Goal: Transaction & Acquisition: Download file/media

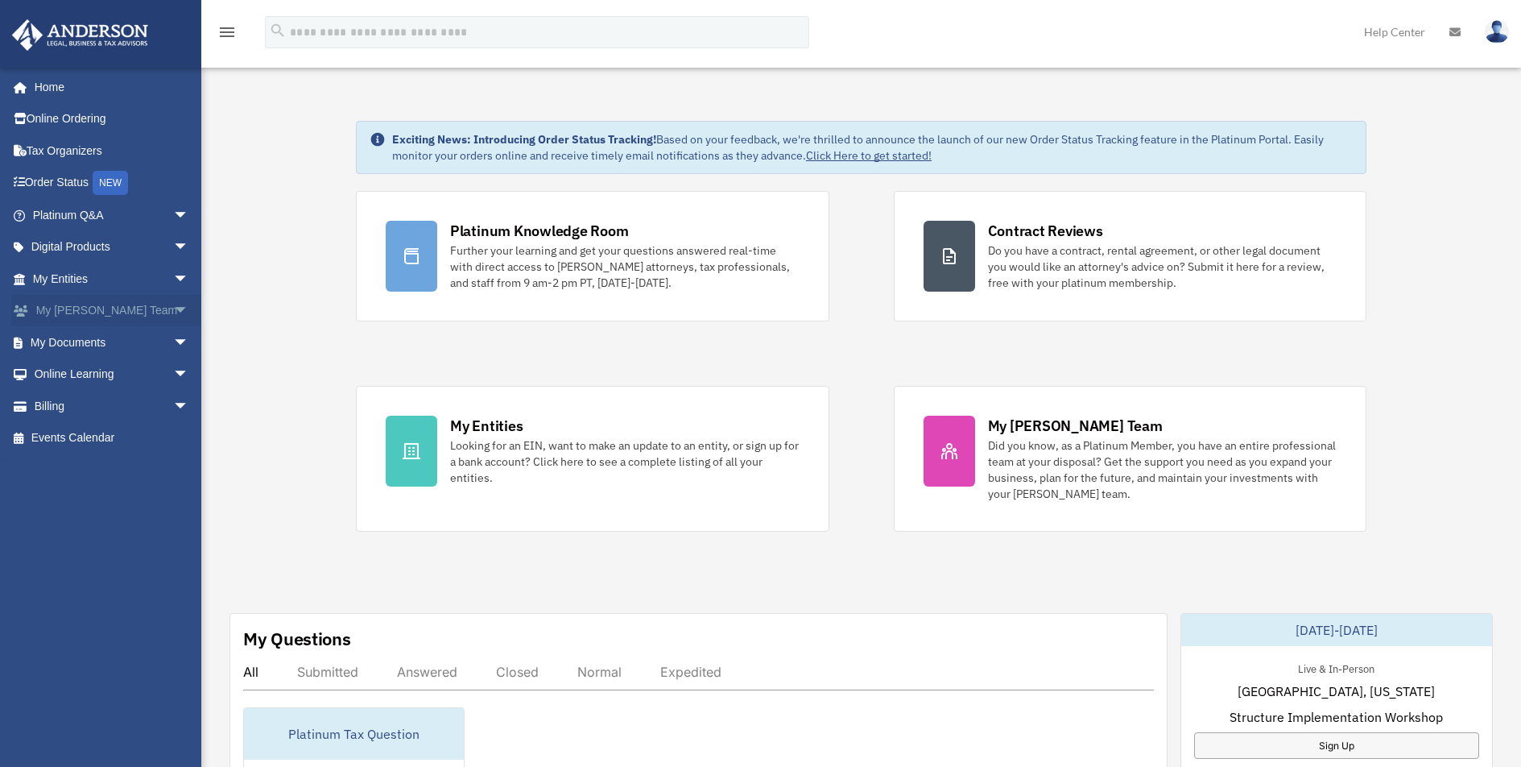
click at [173, 312] on span "arrow_drop_down" at bounding box center [189, 311] width 32 height 33
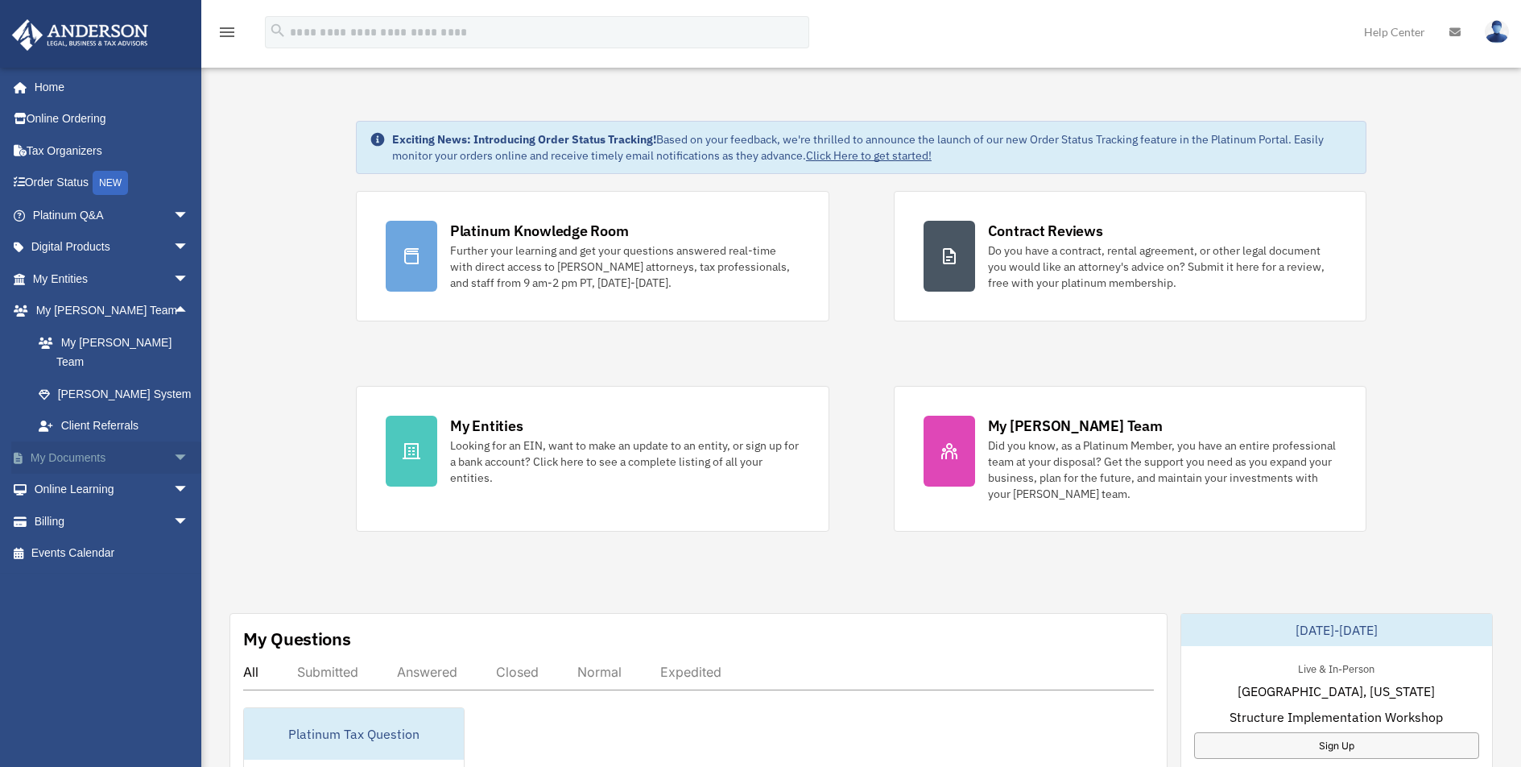
click at [120, 441] on link "My Documents arrow_drop_down" at bounding box center [112, 457] width 202 height 32
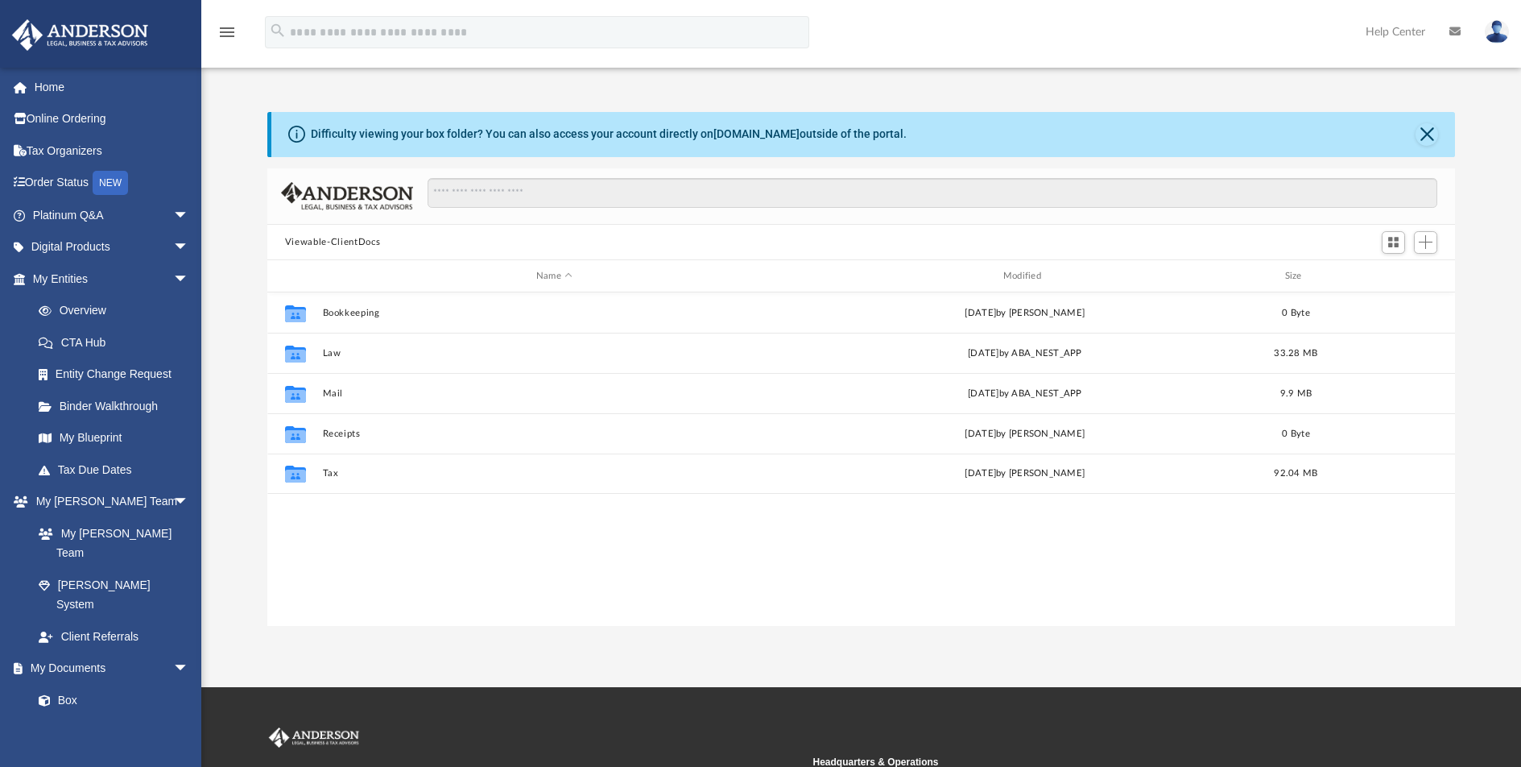
scroll to position [354, 1176]
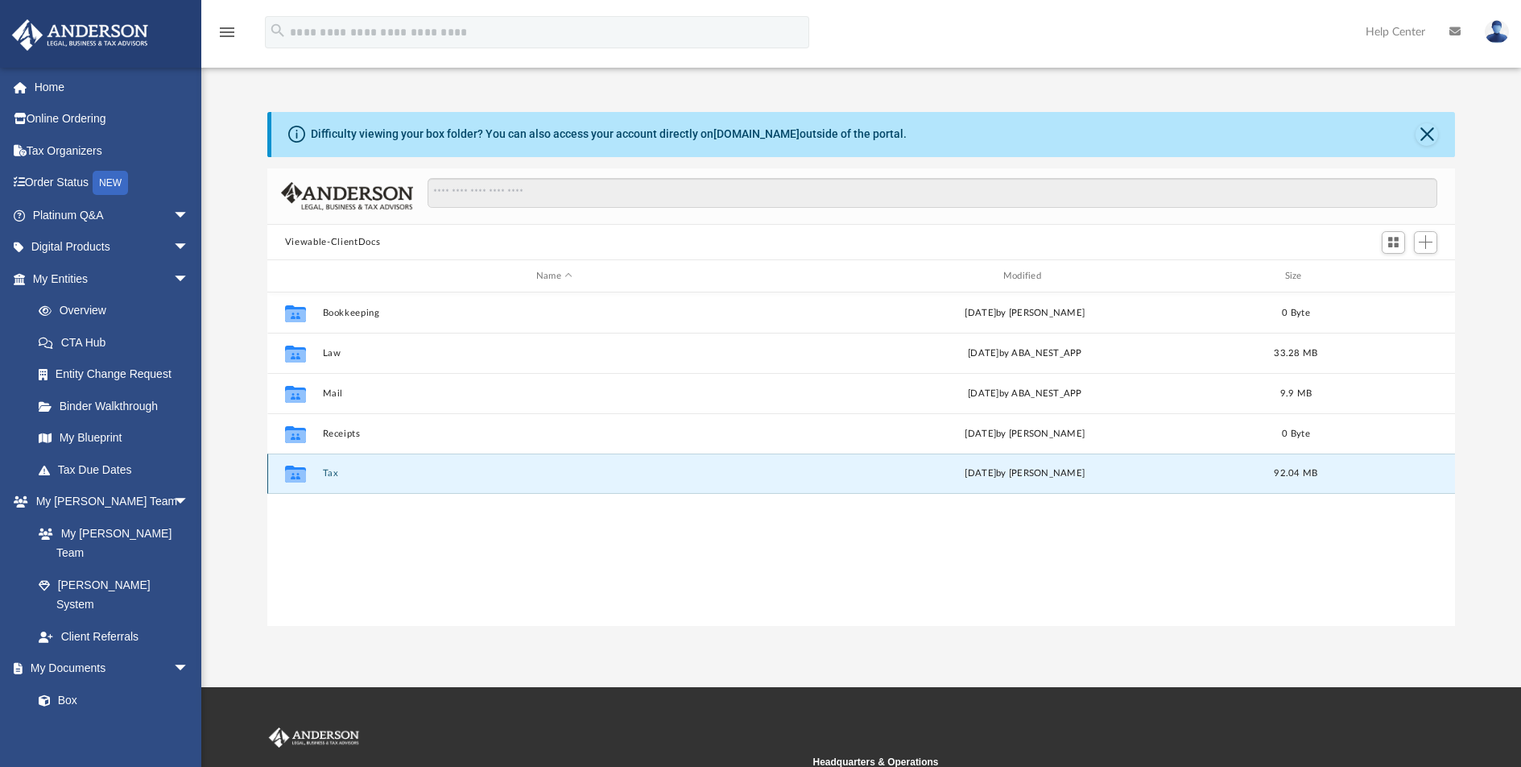
click at [359, 468] on button "Tax" at bounding box center [554, 473] width 464 height 10
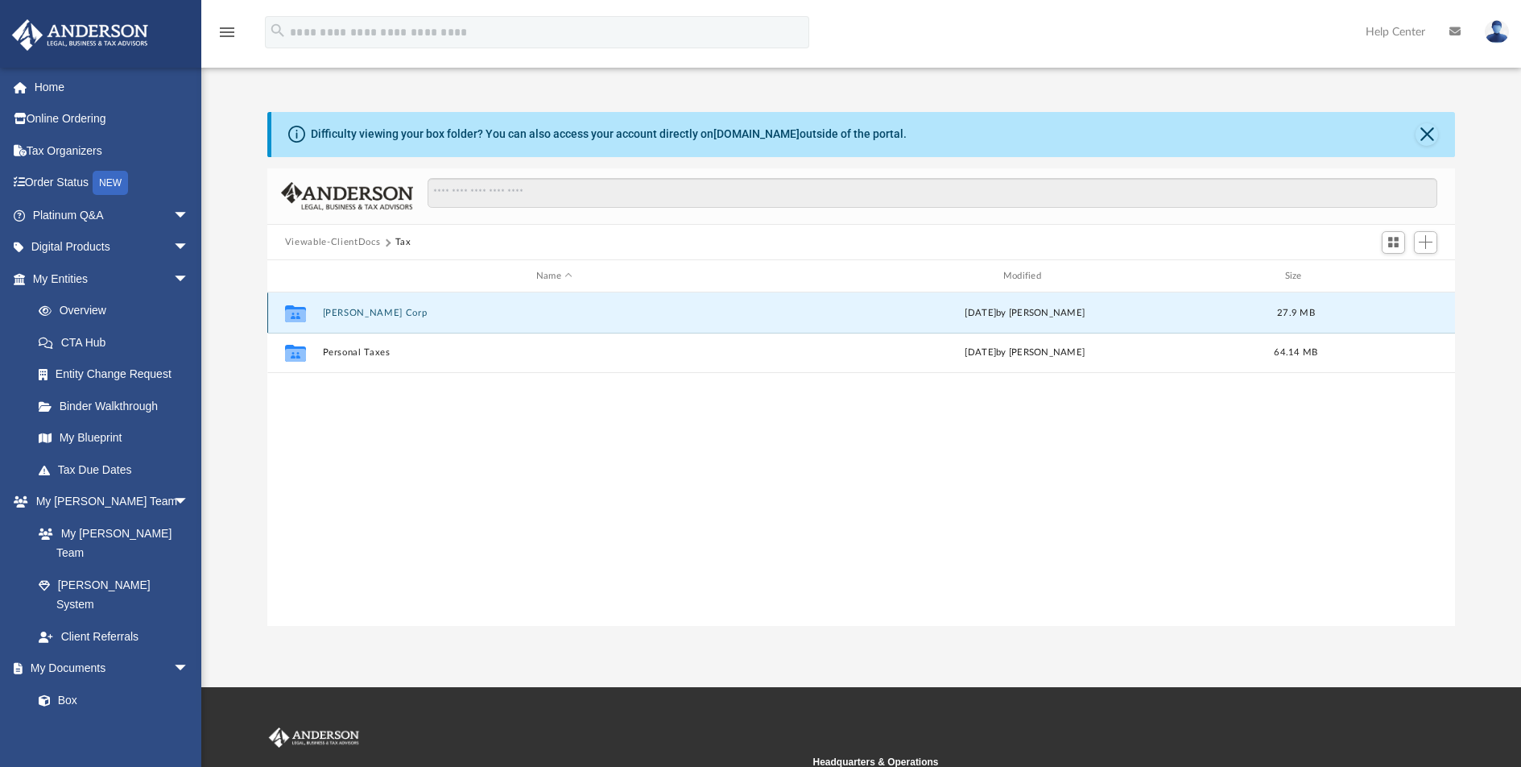
click at [420, 312] on button "[PERSON_NAME] Corp" at bounding box center [554, 313] width 464 height 10
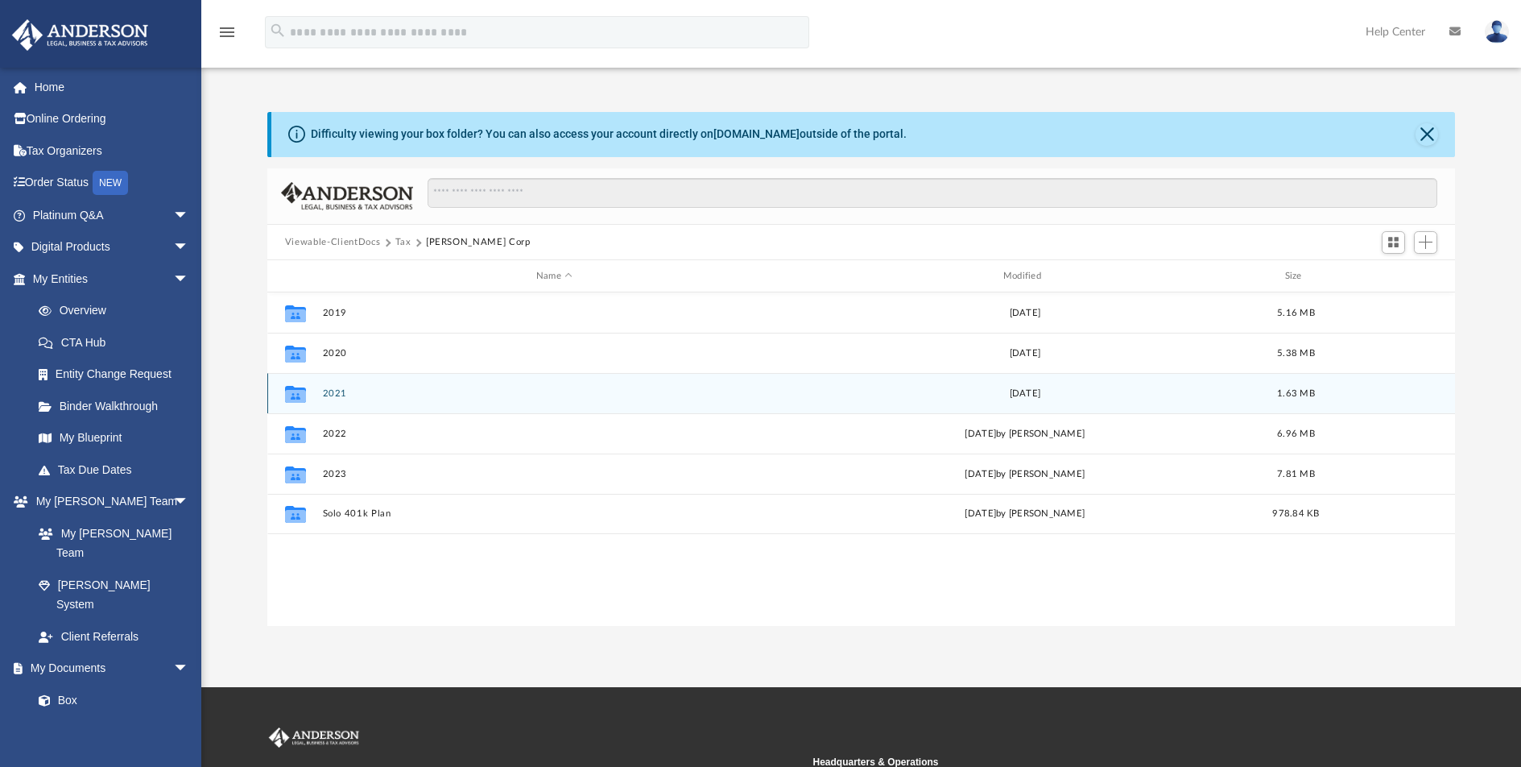
click at [391, 379] on div "Collaborated Folder 2021 [DATE] 1.63 MB" at bounding box center [861, 393] width 1188 height 40
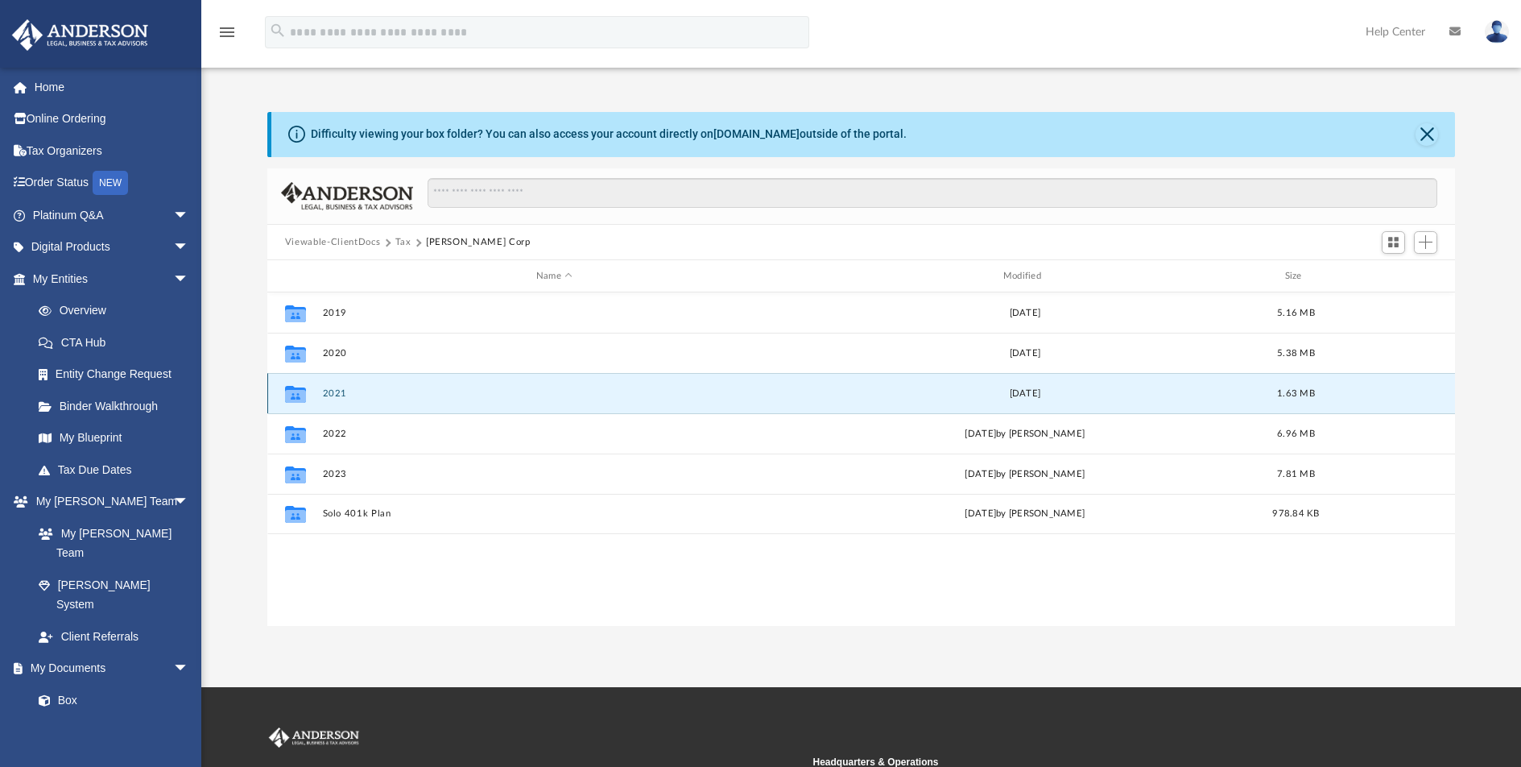
click at [333, 390] on button "2021" at bounding box center [554, 393] width 464 height 10
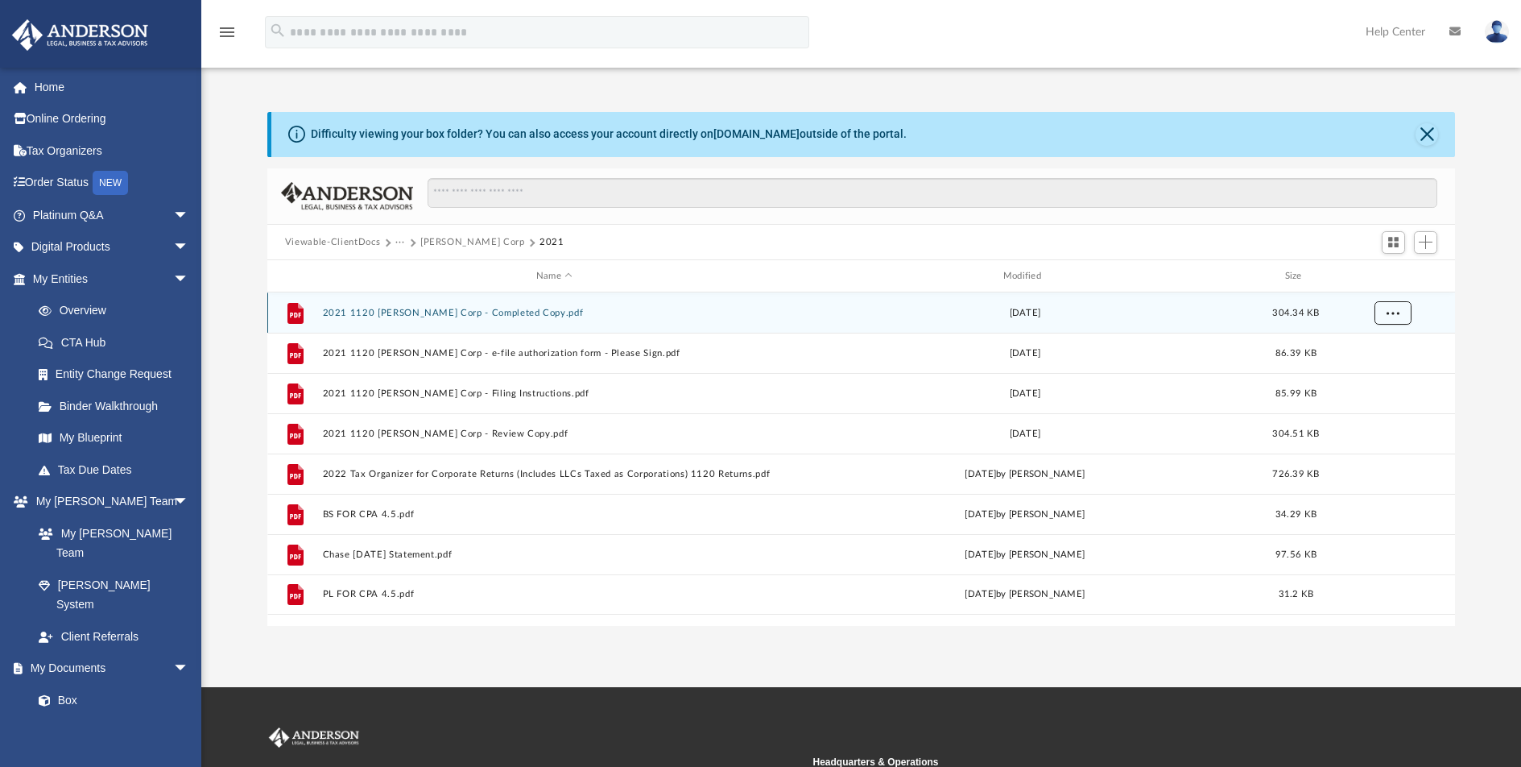
click at [1389, 309] on span "More options" at bounding box center [1393, 312] width 13 height 9
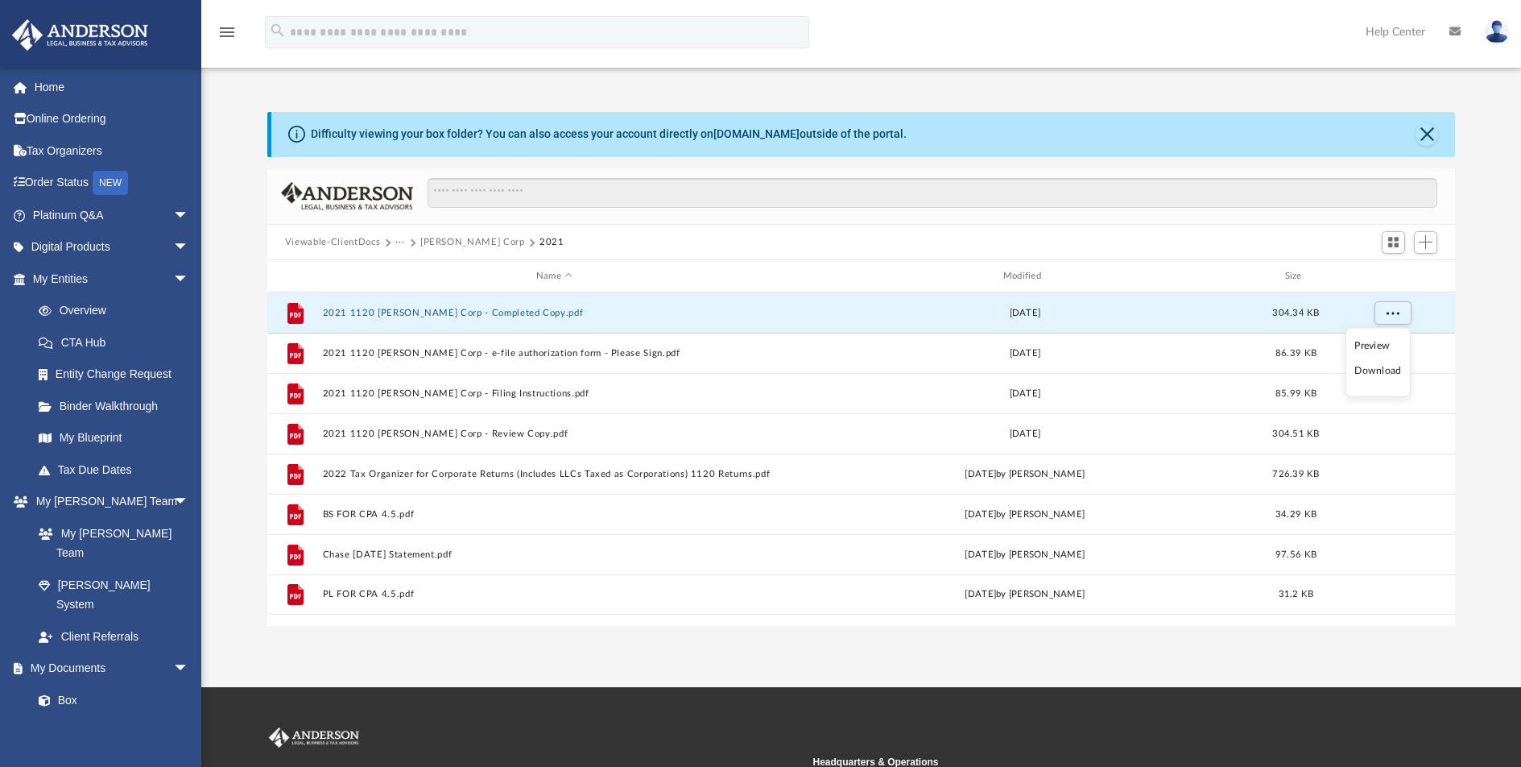
click at [1384, 365] on li "Download" at bounding box center [1378, 370] width 47 height 17
click at [1397, 313] on span "More options" at bounding box center [1393, 312] width 13 height 9
